Goal: Information Seeking & Learning: Check status

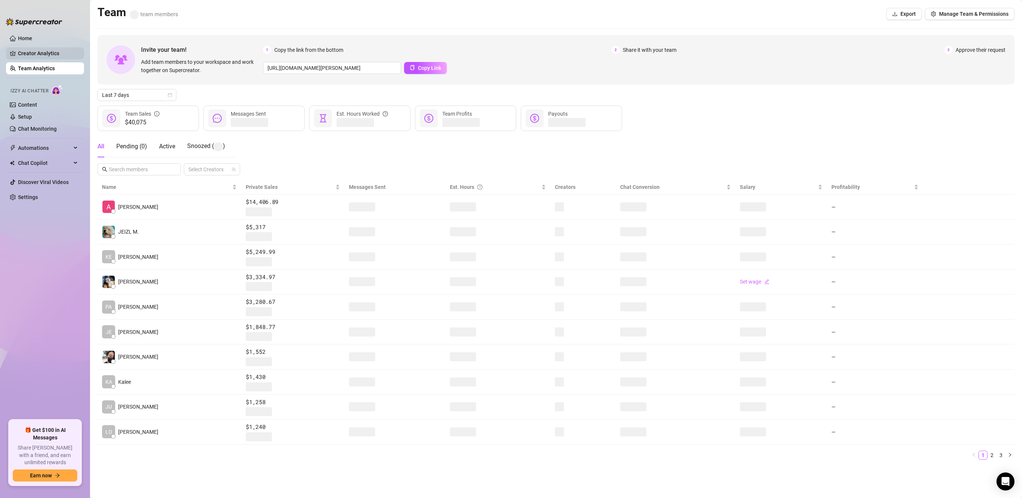
click at [48, 55] on link "Creator Analytics" at bounding box center [48, 53] width 60 height 12
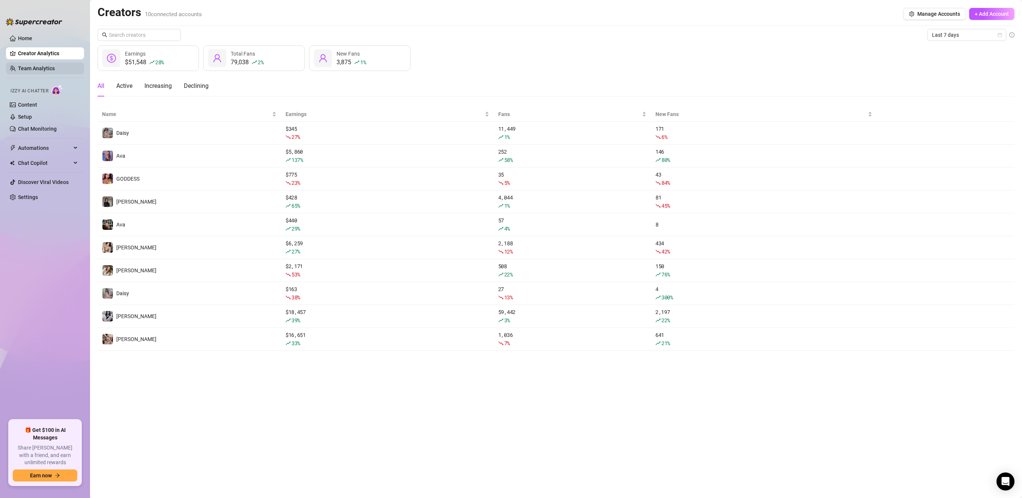
click at [43, 67] on link "Team Analytics" at bounding box center [36, 68] width 37 height 6
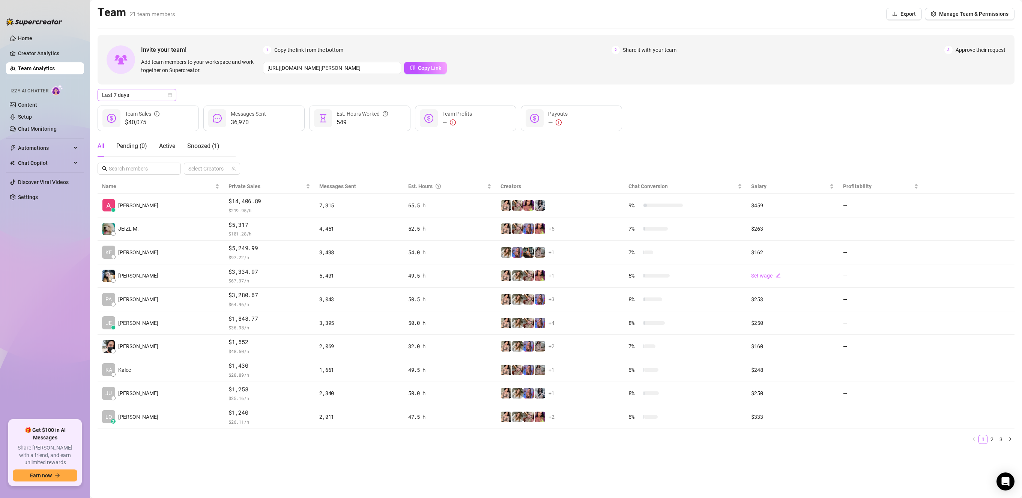
click at [151, 96] on span "Last 7 days" at bounding box center [137, 94] width 70 height 11
click at [146, 157] on div "Custom date" at bounding box center [137, 158] width 67 height 8
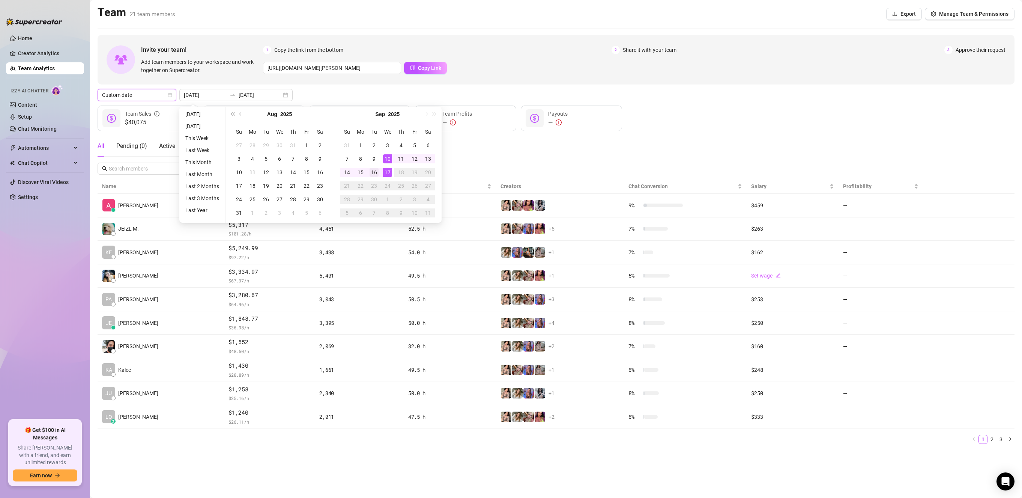
type input "[DATE]"
click at [374, 173] on div "16" at bounding box center [374, 172] width 9 height 9
click at [387, 173] on div "17" at bounding box center [387, 172] width 9 height 9
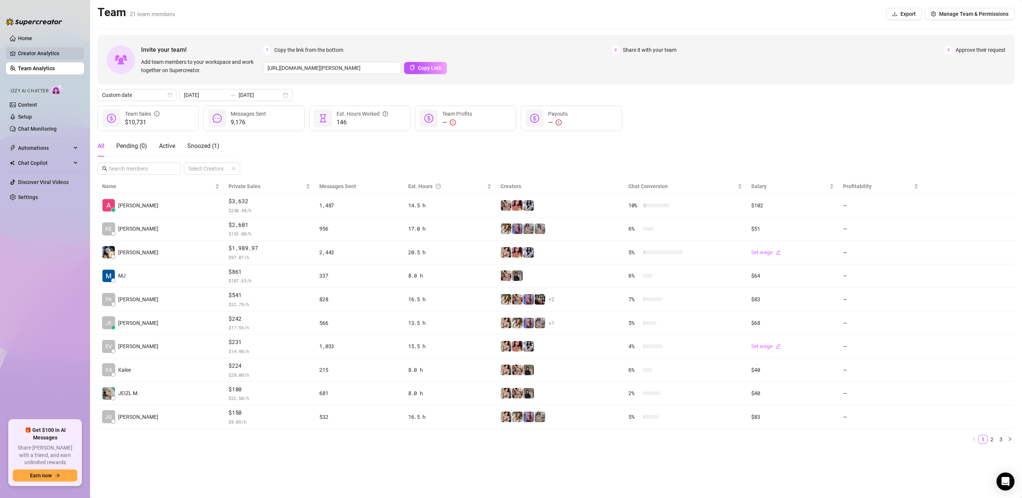
click at [41, 53] on link "Creator Analytics" at bounding box center [48, 53] width 60 height 12
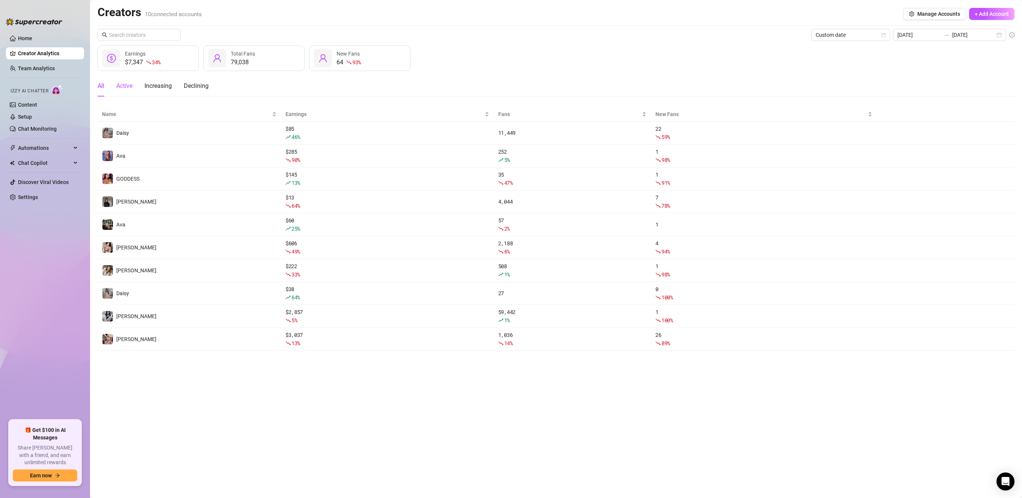
click at [125, 83] on div "Active" at bounding box center [124, 85] width 16 height 9
click at [102, 84] on div "All" at bounding box center [101, 85] width 7 height 9
click at [178, 57] on div "$7,347 34 % Earnings" at bounding box center [148, 58] width 101 height 26
drag, startPoint x: 294, startPoint y: 57, endPoint x: 310, endPoint y: 57, distance: 16.5
click at [294, 56] on div "79,038 Total Fans" at bounding box center [253, 58] width 101 height 26
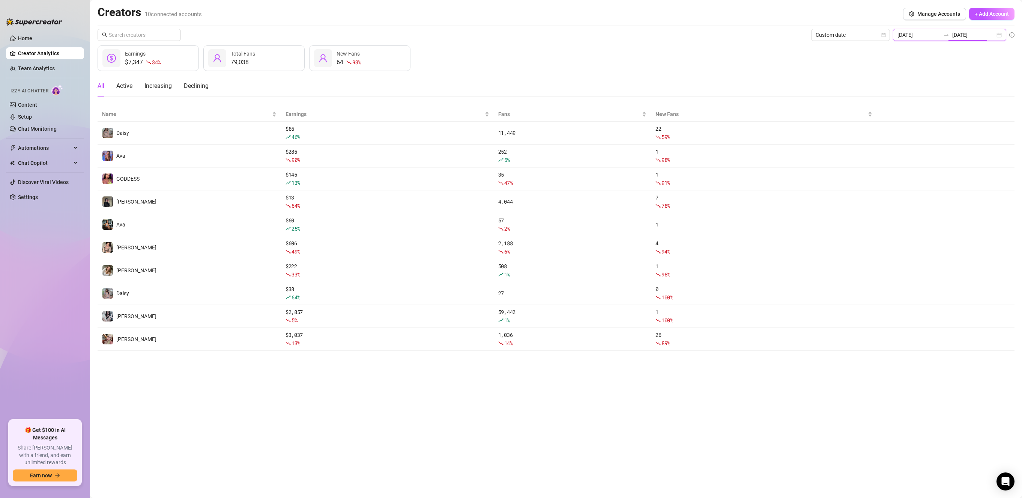
click at [991, 34] on input "[DATE]" at bounding box center [974, 35] width 43 height 8
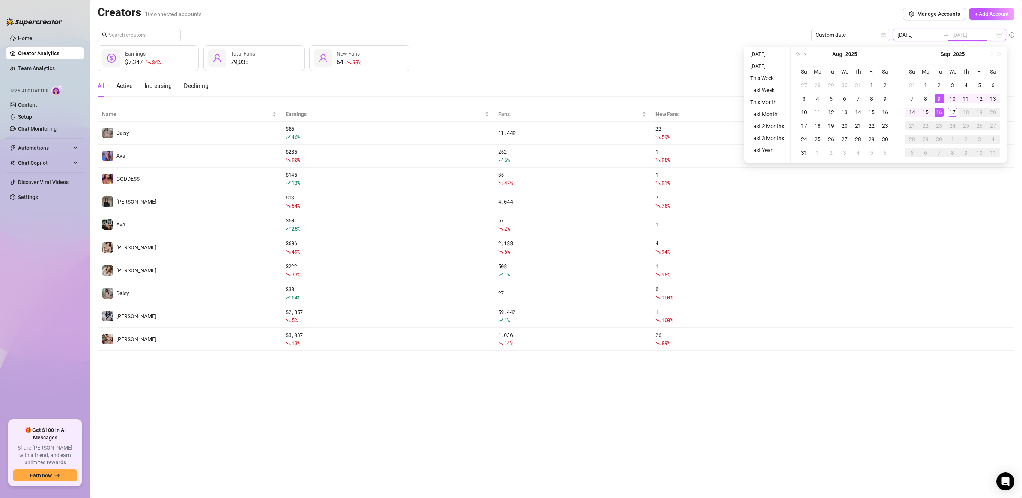
type input "[DATE]"
click at [941, 112] on div "16" at bounding box center [939, 112] width 9 height 9
click at [953, 110] on div "17" at bounding box center [953, 112] width 9 height 9
type input "[DATE]"
